Goal: Information Seeking & Learning: Learn about a topic

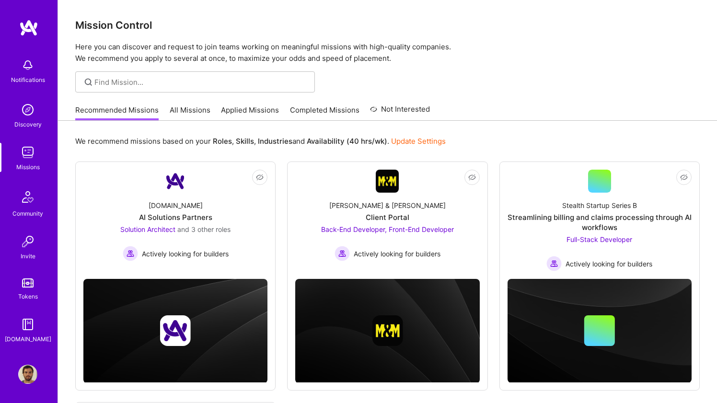
click at [192, 110] on link "All Missions" at bounding box center [190, 113] width 41 height 16
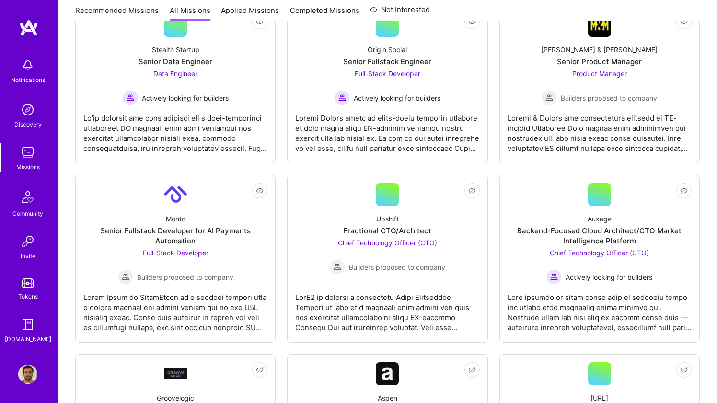
scroll to position [346, 0]
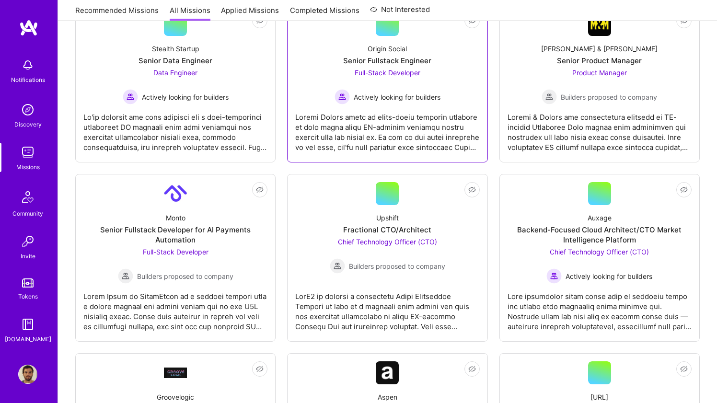
click at [318, 70] on div "Origin Social Senior Fullstack Engineer Full-Stack Developer Actively looking f…" at bounding box center [387, 70] width 184 height 69
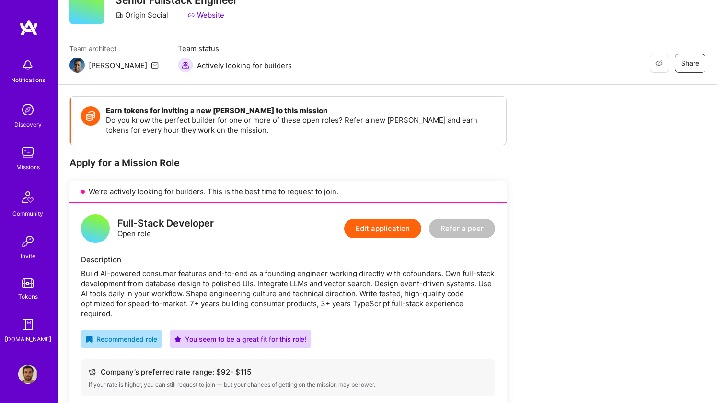
scroll to position [42, 0]
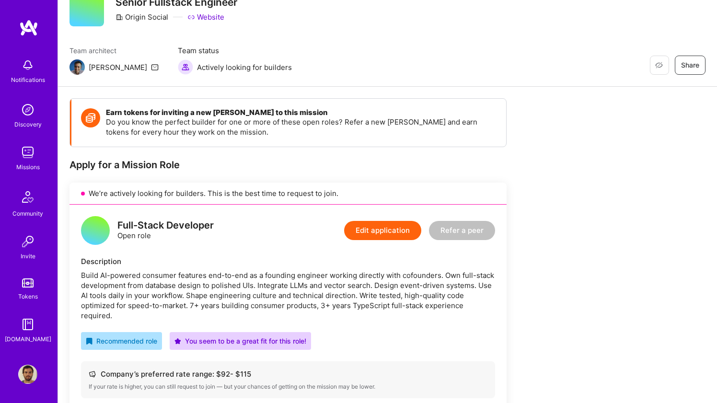
click at [35, 36] on div "Notifications Discovery Missions Community Invite Tokens [DOMAIN_NAME]" at bounding box center [29, 185] width 58 height 332
click at [33, 31] on img at bounding box center [28, 27] width 19 height 17
